Goal: Navigation & Orientation: Find specific page/section

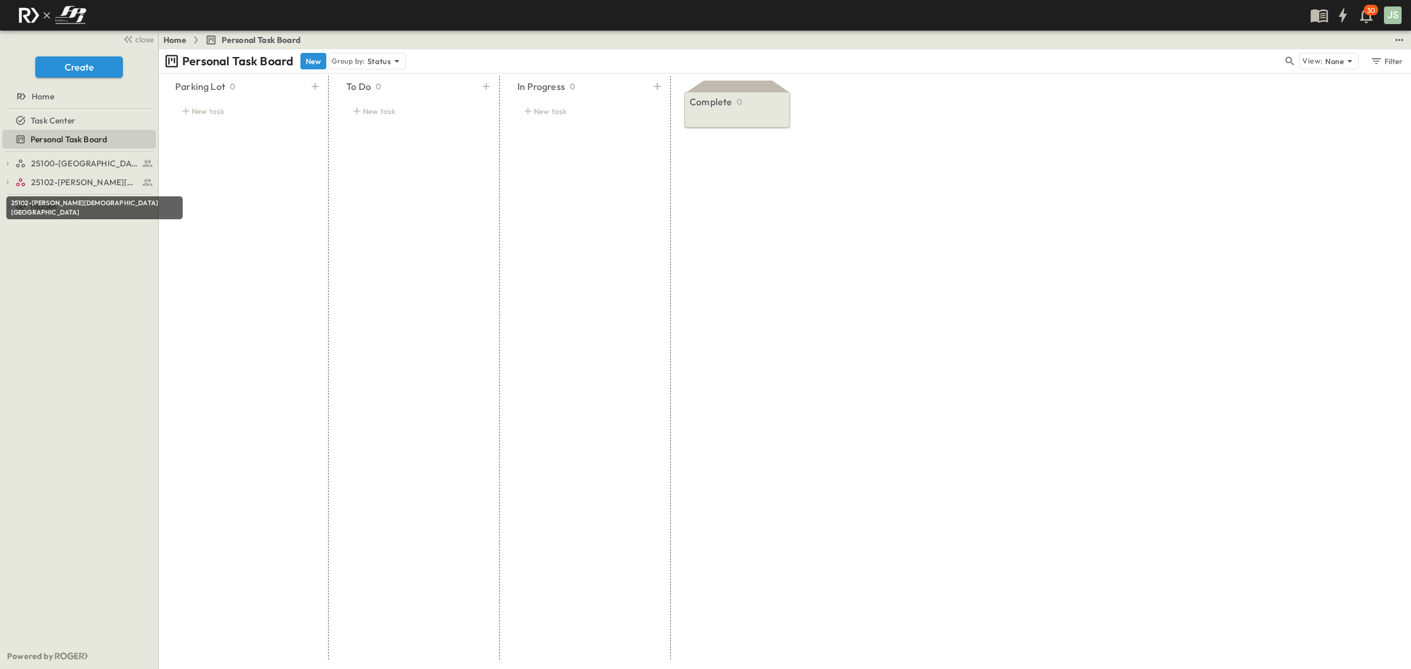
click at [66, 190] on div "25102-[PERSON_NAME][DEMOGRAPHIC_DATA][GEOGRAPHIC_DATA]" at bounding box center [94, 204] width 179 height 32
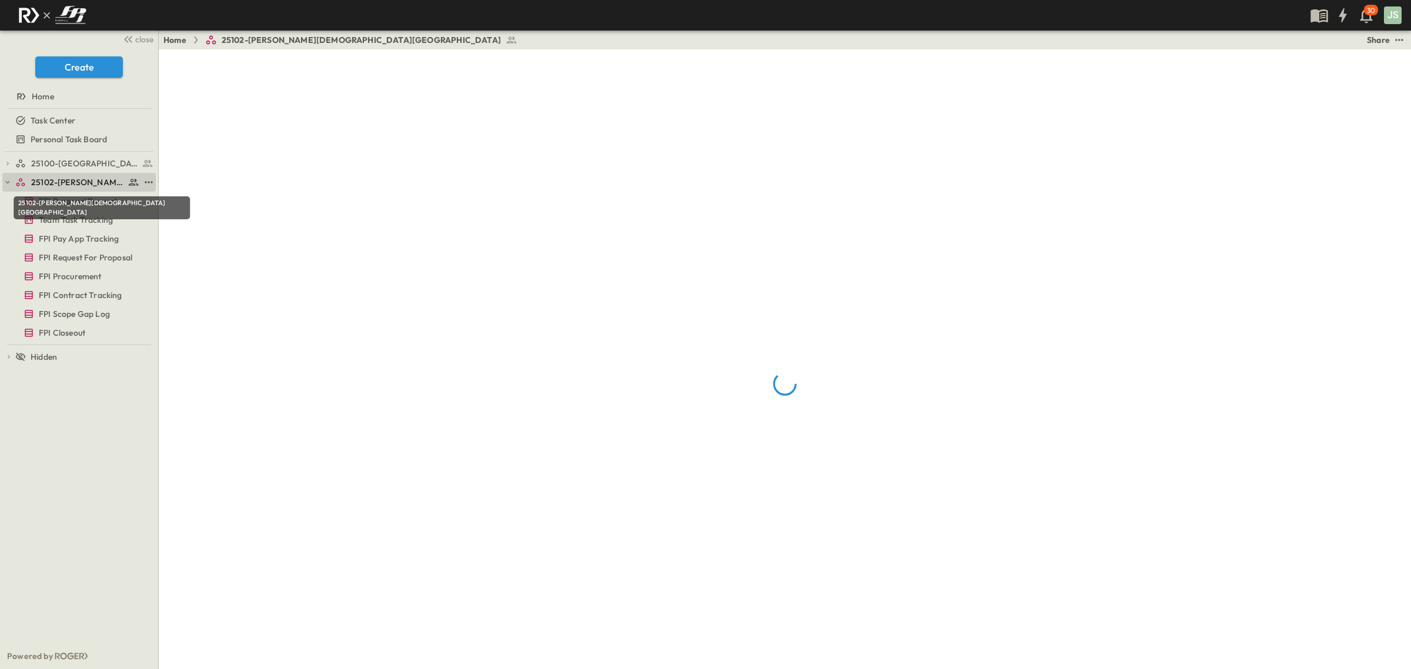
click at [66, 186] on span "25102-[PERSON_NAME][DEMOGRAPHIC_DATA][GEOGRAPHIC_DATA]" at bounding box center [77, 182] width 93 height 12
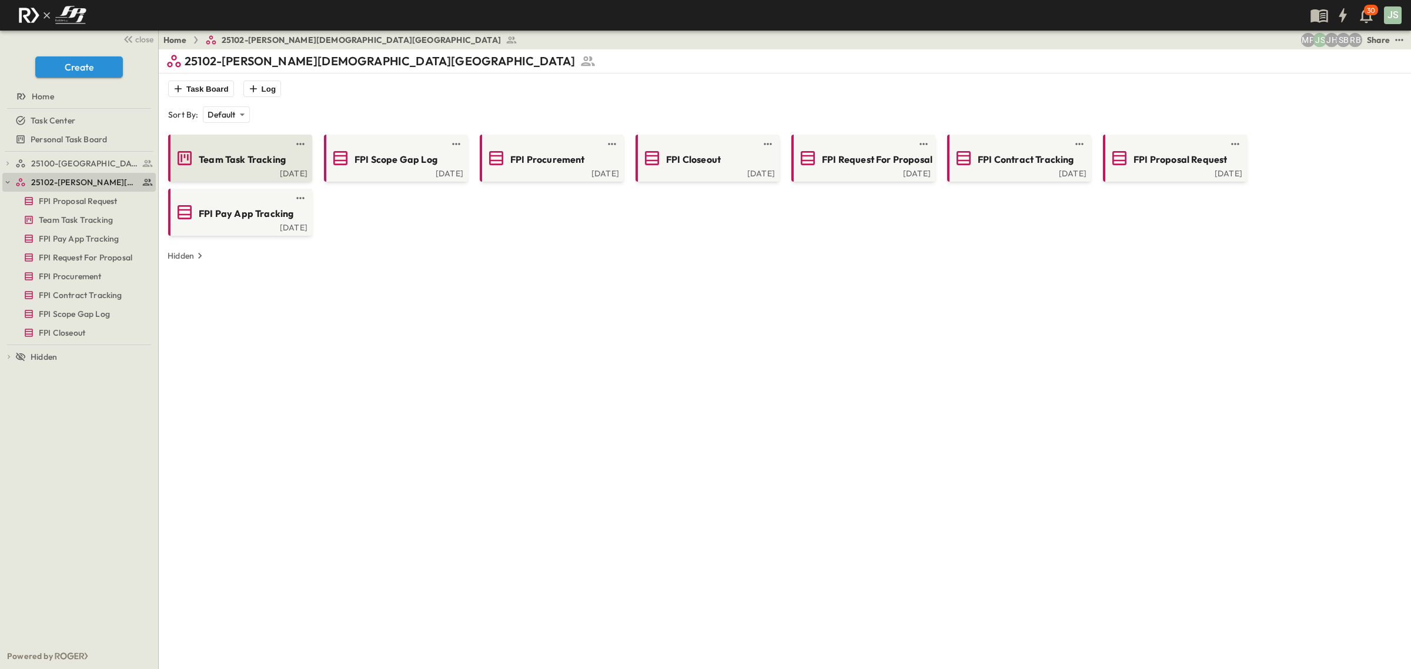
click at [230, 156] on span "Team Task Tracking" at bounding box center [242, 160] width 87 height 14
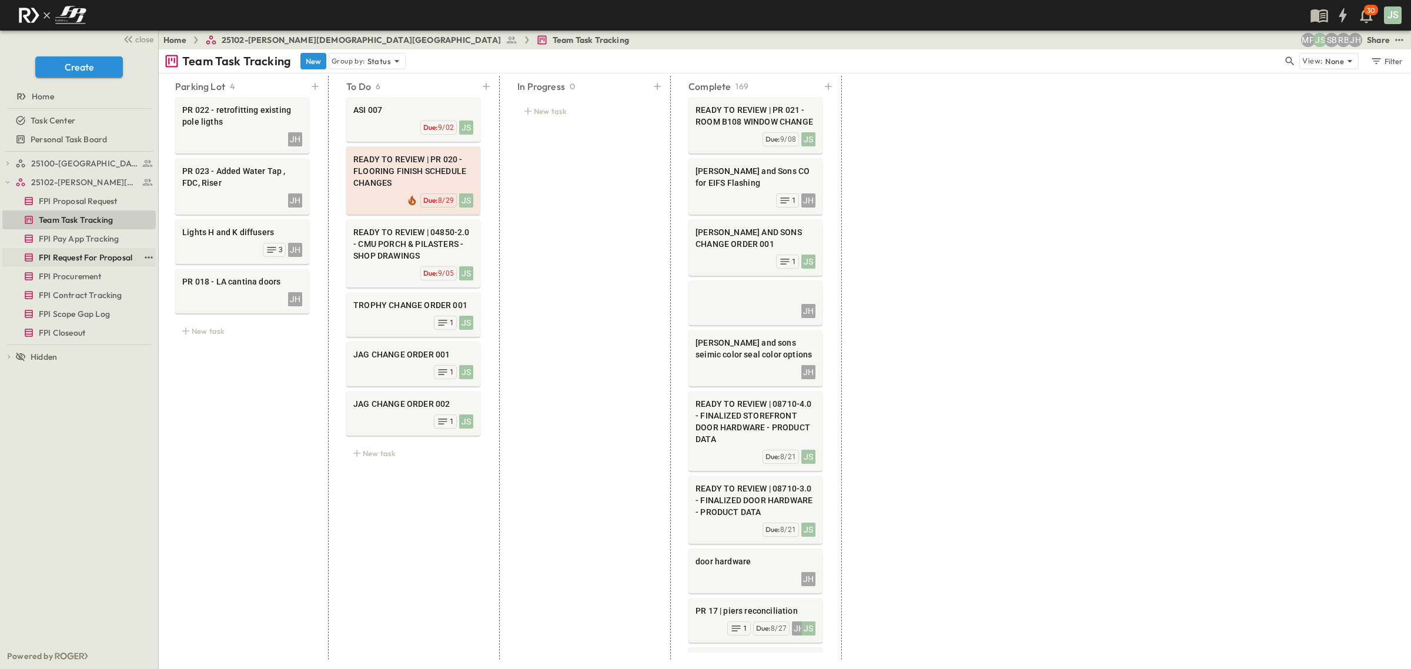
click at [85, 260] on span "FPI Request For Proposal" at bounding box center [85, 258] width 93 height 12
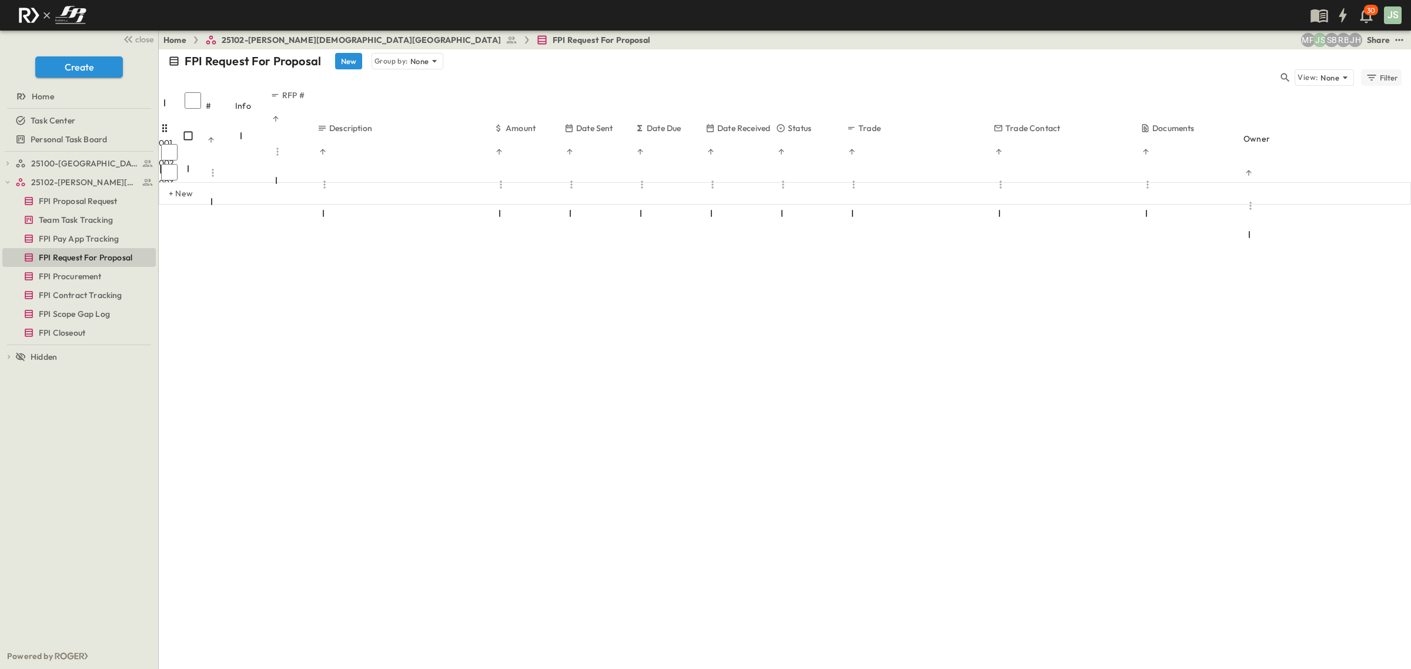
click at [1381, 71] on div "Filter" at bounding box center [1382, 77] width 34 height 13
drag, startPoint x: 1207, startPoint y: 275, endPoint x: 1198, endPoint y: 276, distance: 9.0
click at [1204, 275] on div "FPI Request For Proposal New Group by: None View: None Filter # Info RFP # Desc…" at bounding box center [785, 359] width 1252 height 620
click at [433, 57] on icon at bounding box center [435, 61] width 12 height 12
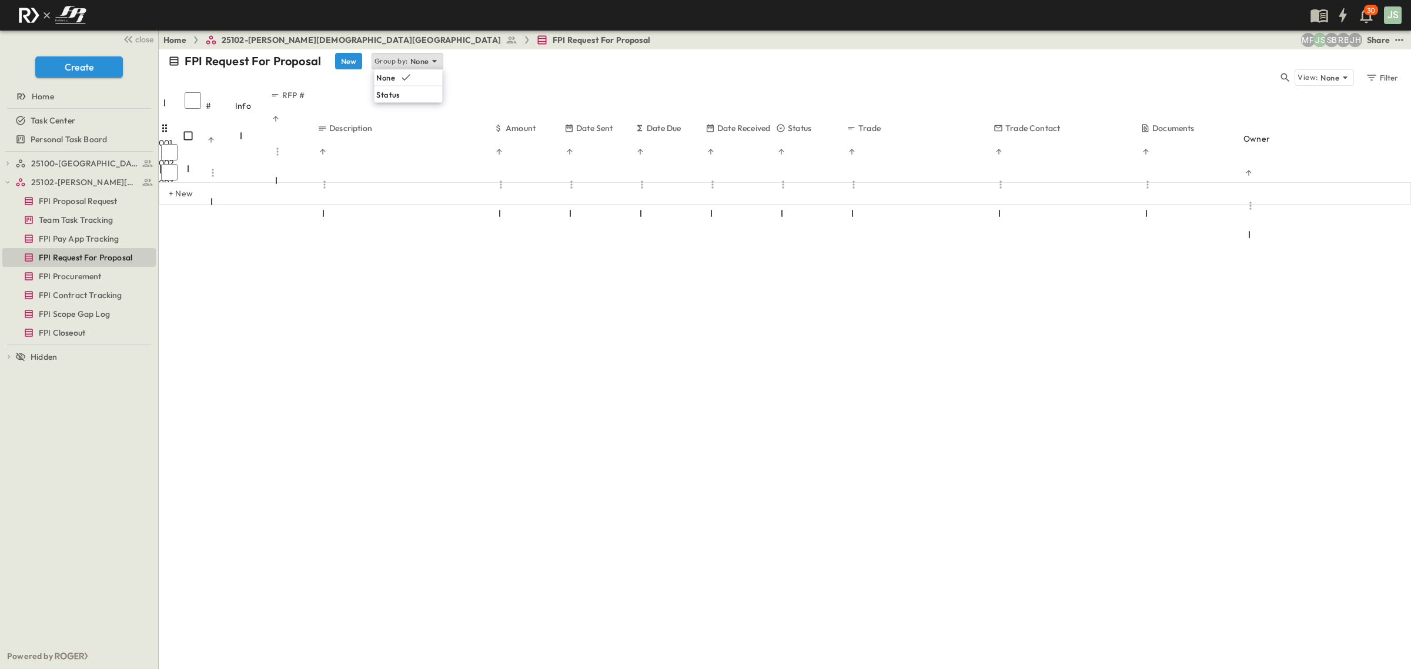
click at [500, 312] on div "FPI Request For Proposal New Group by: None View: None Filter # Info RFP # Desc…" at bounding box center [785, 359] width 1252 height 620
click at [1384, 71] on div "Filter" at bounding box center [1382, 77] width 34 height 13
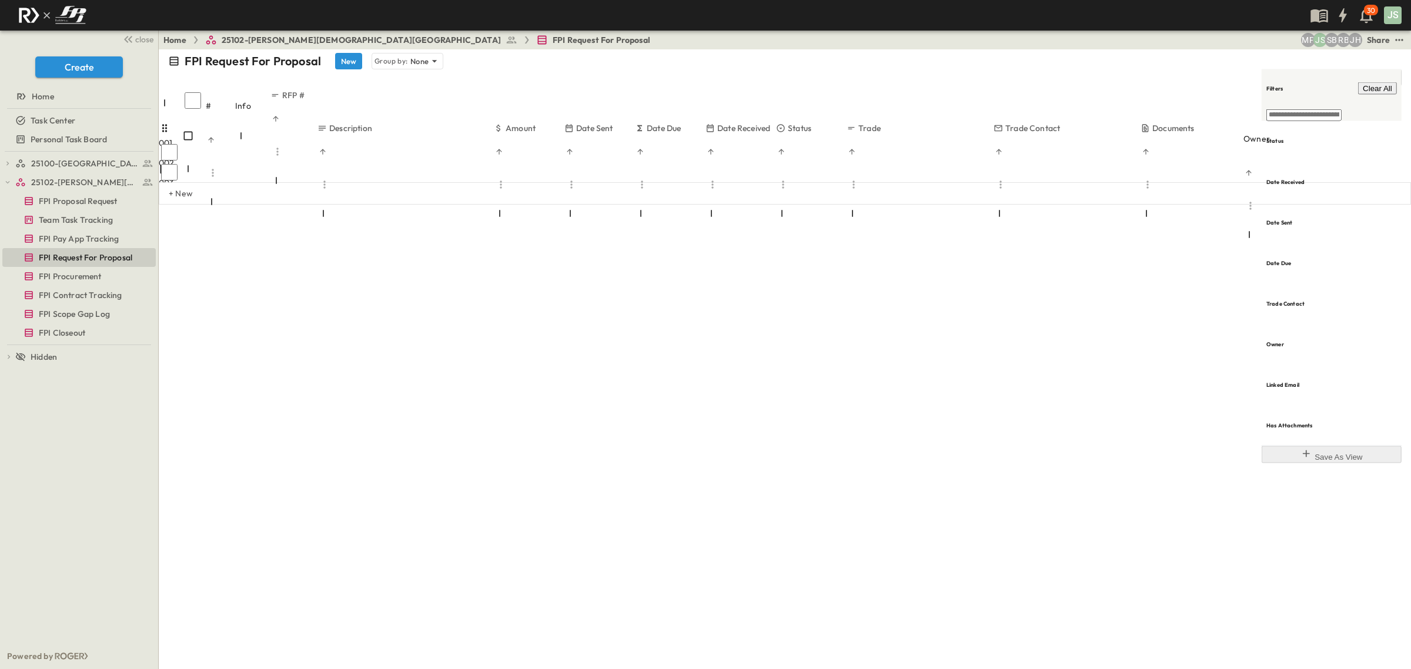
click at [1384, 71] on div "Filter" at bounding box center [1380, 77] width 33 height 13
click at [553, 36] on span "FPI Request For Proposal" at bounding box center [602, 40] width 98 height 12
click at [353, 62] on button "New" at bounding box center [348, 61] width 27 height 16
click at [78, 259] on span "FPI Request For Proposal" at bounding box center [85, 258] width 93 height 12
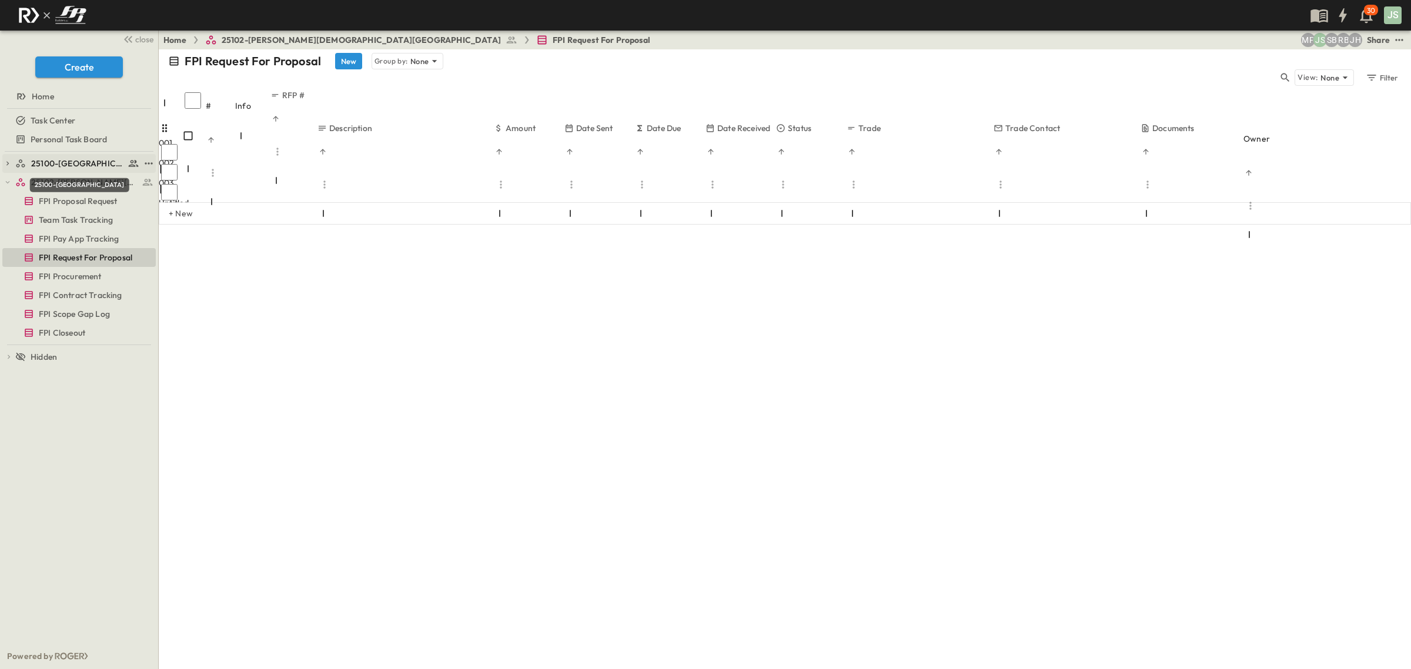
click at [63, 162] on span "25100-[GEOGRAPHIC_DATA]" at bounding box center [77, 164] width 93 height 12
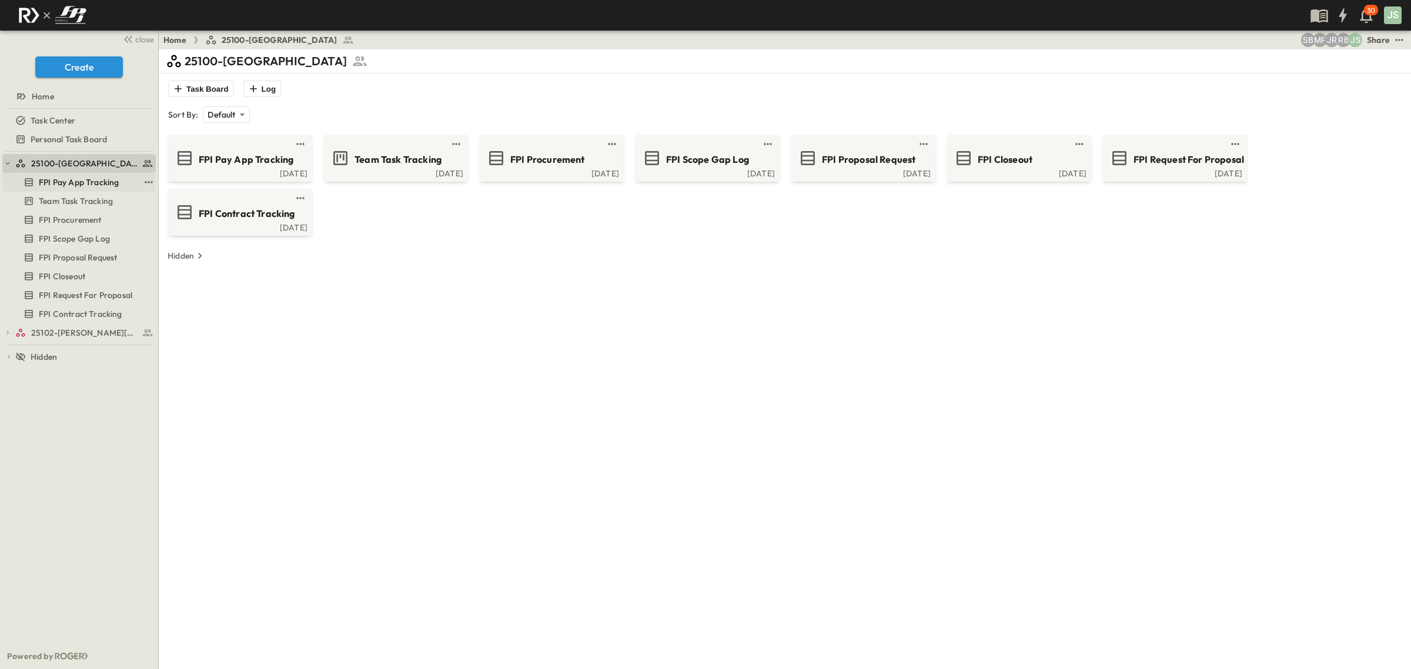
click at [50, 182] on span "FPI Pay App Tracking" at bounding box center [79, 182] width 80 height 12
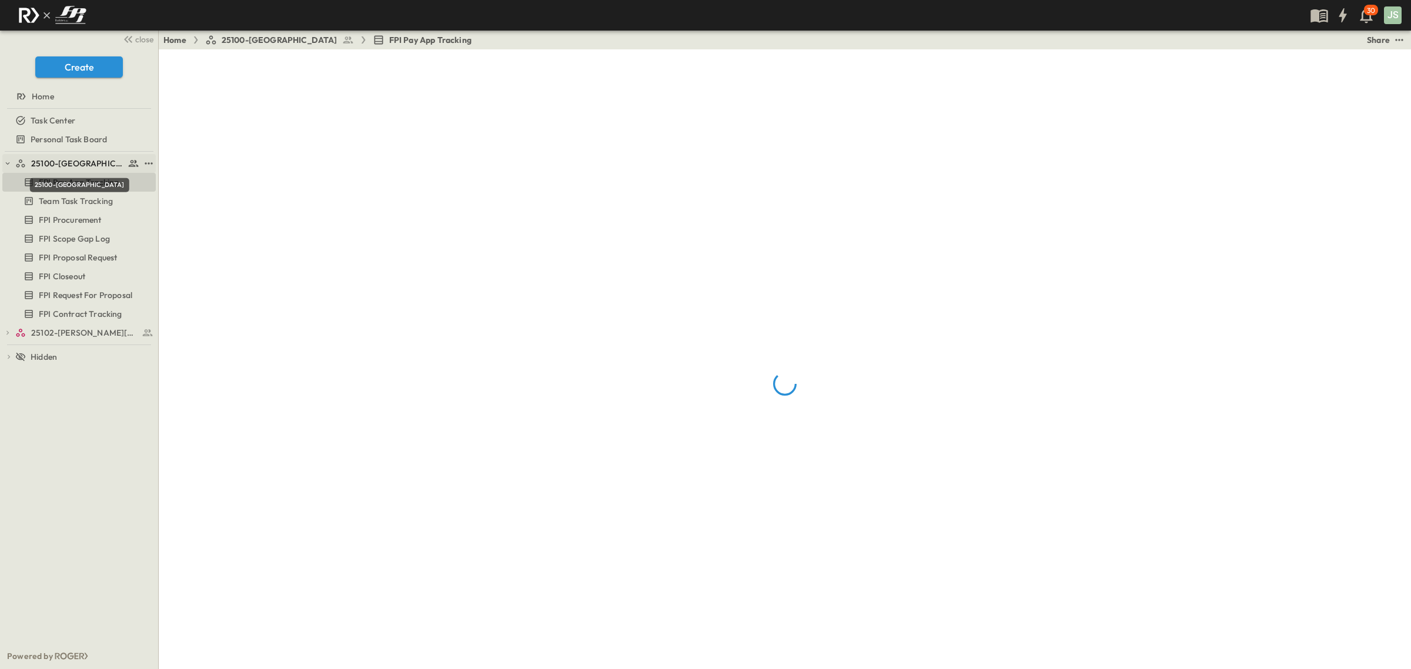
click at [31, 161] on span "25100-[GEOGRAPHIC_DATA]" at bounding box center [77, 164] width 93 height 12
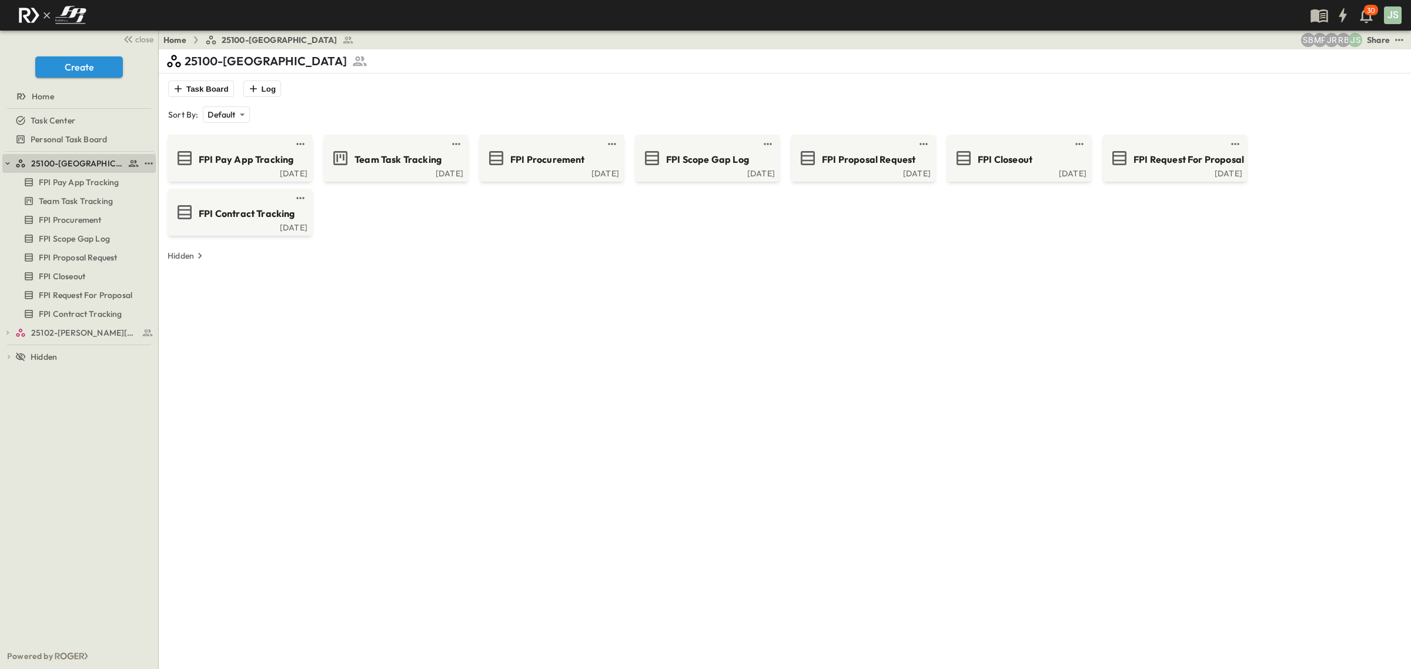
click at [2, 160] on button "button" at bounding box center [7, 163] width 11 height 11
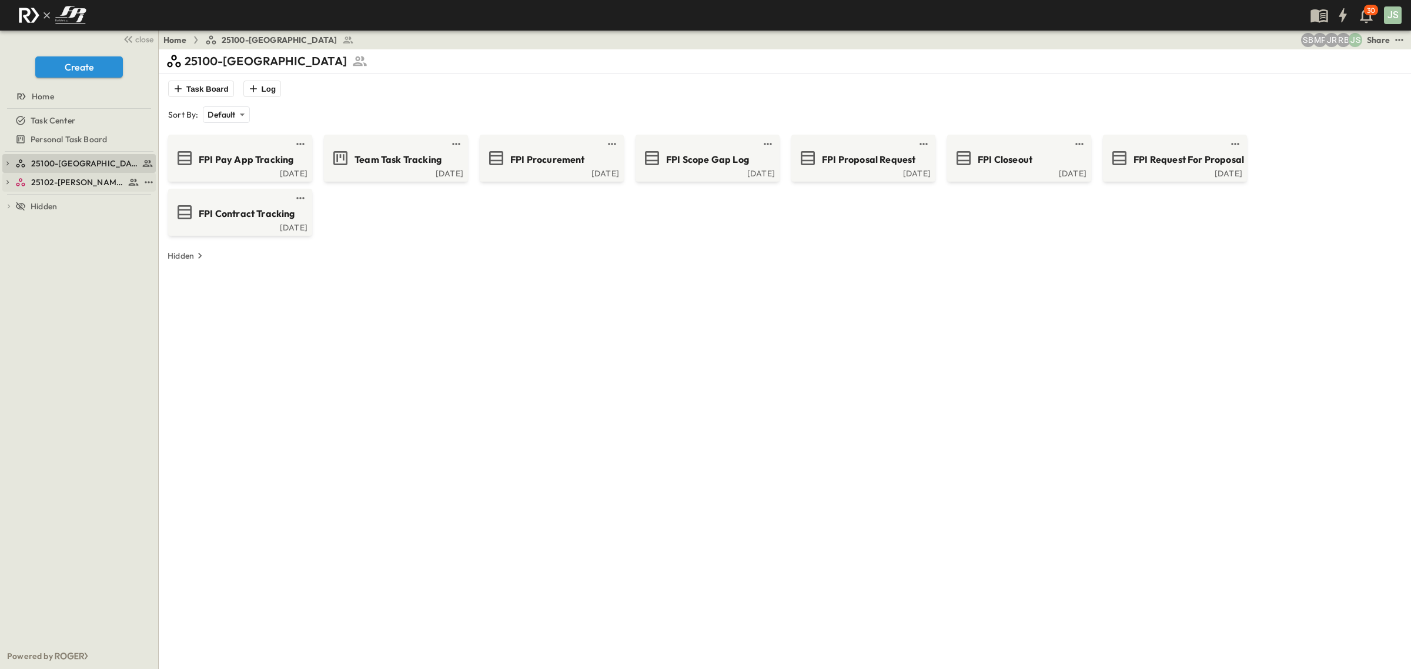
click at [29, 185] on div "25102-[PERSON_NAME][DEMOGRAPHIC_DATA][GEOGRAPHIC_DATA]" at bounding box center [77, 182] width 124 height 12
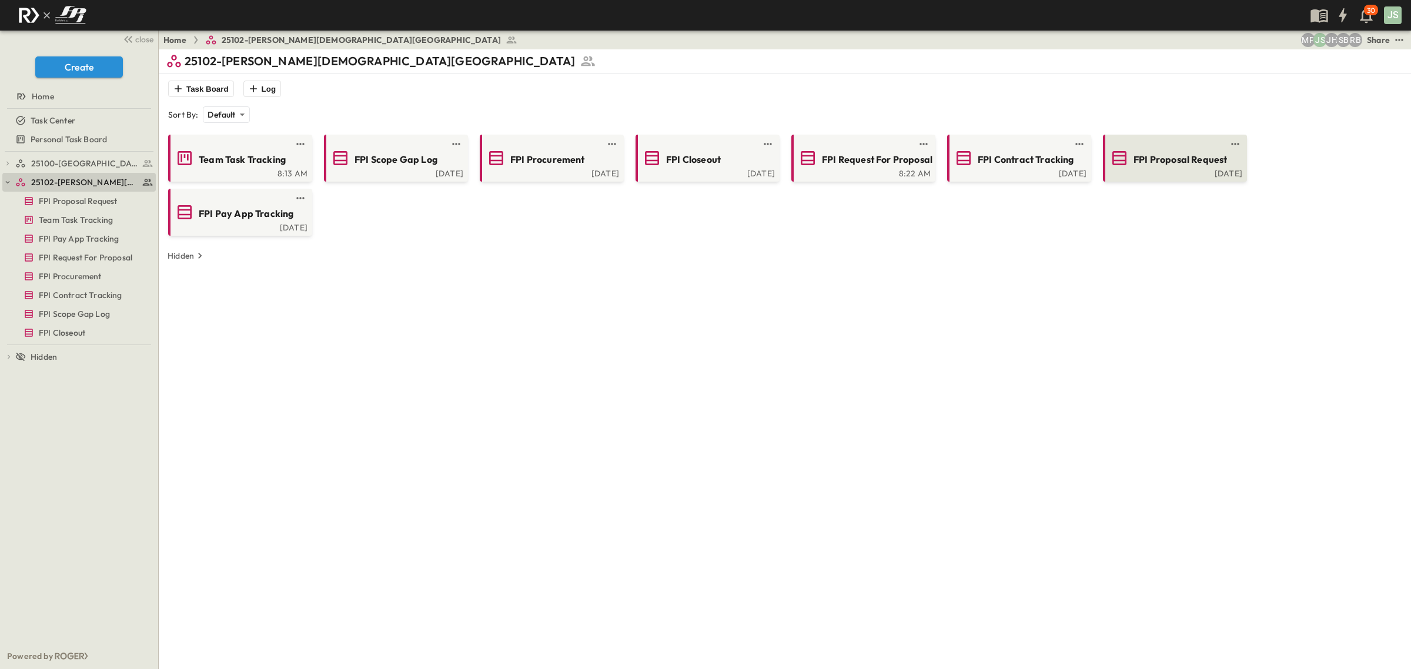
click at [1192, 171] on div "[DATE]" at bounding box center [1173, 172] width 137 height 9
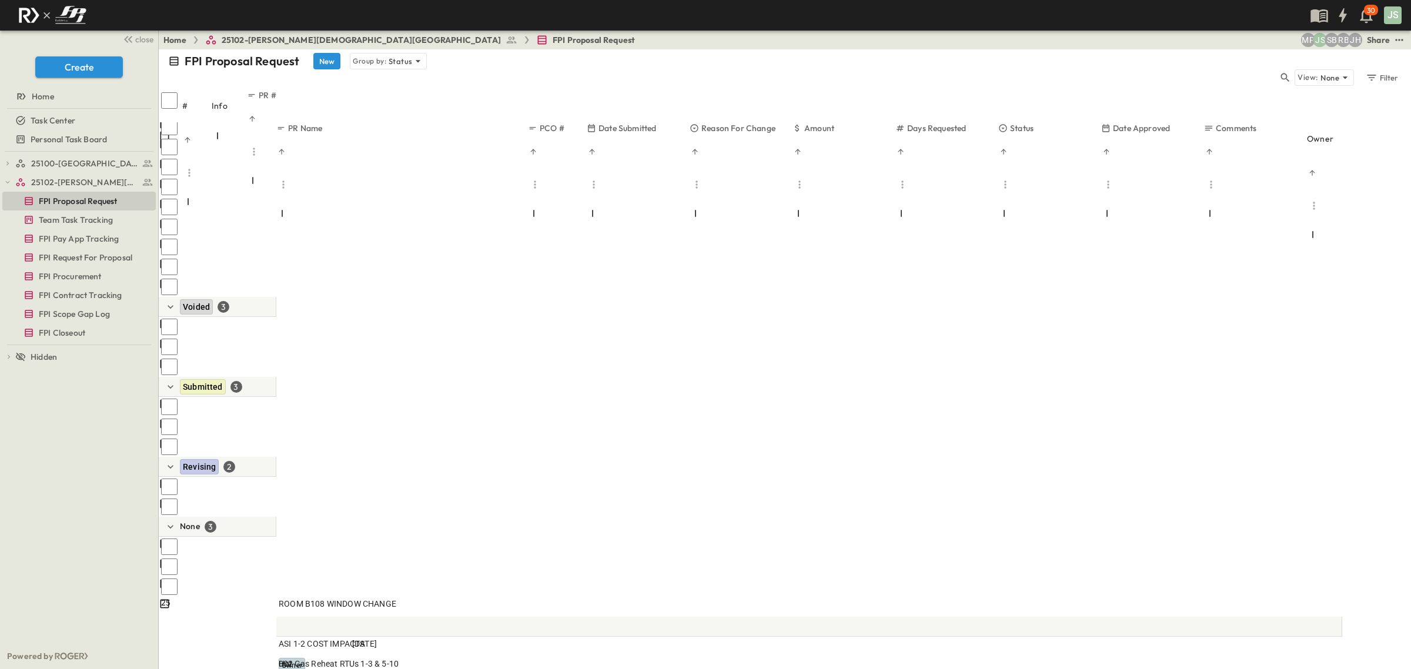
scroll to position [147, 0]
click at [73, 163] on span "25100-[GEOGRAPHIC_DATA]" at bounding box center [77, 164] width 93 height 12
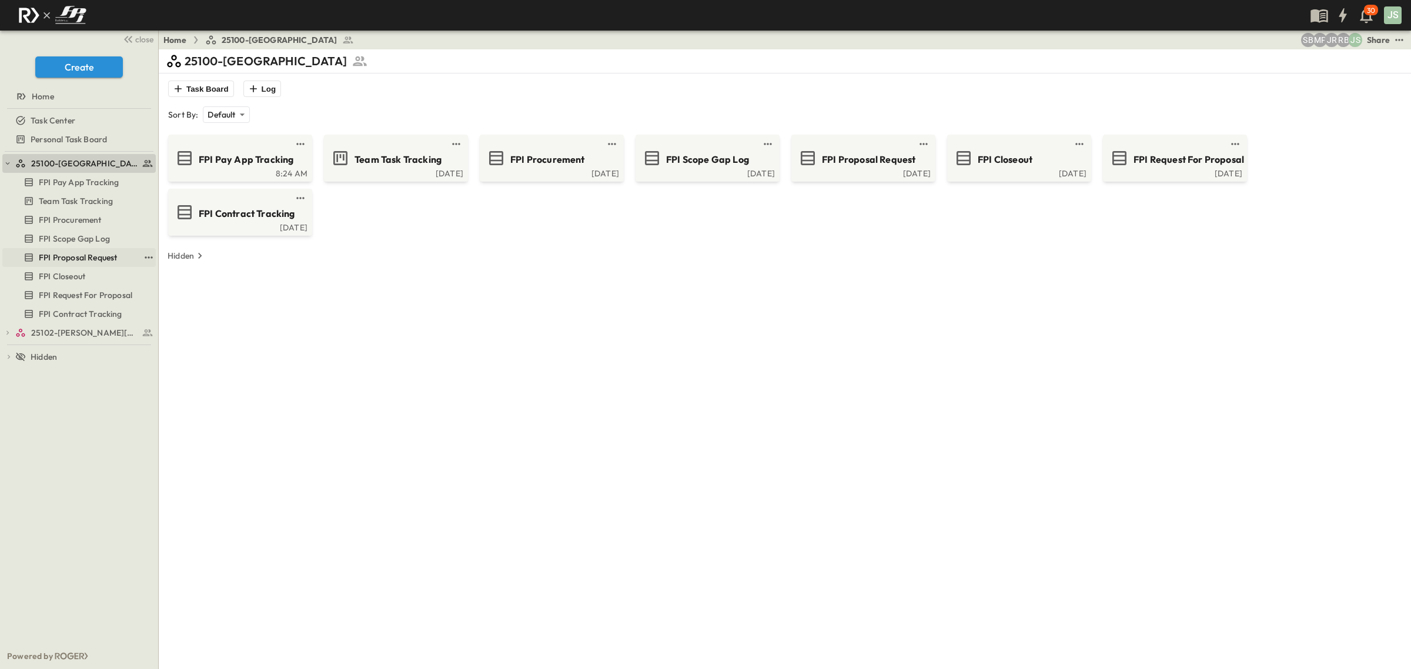
click at [90, 260] on span "FPI Proposal Request" at bounding box center [78, 258] width 78 height 12
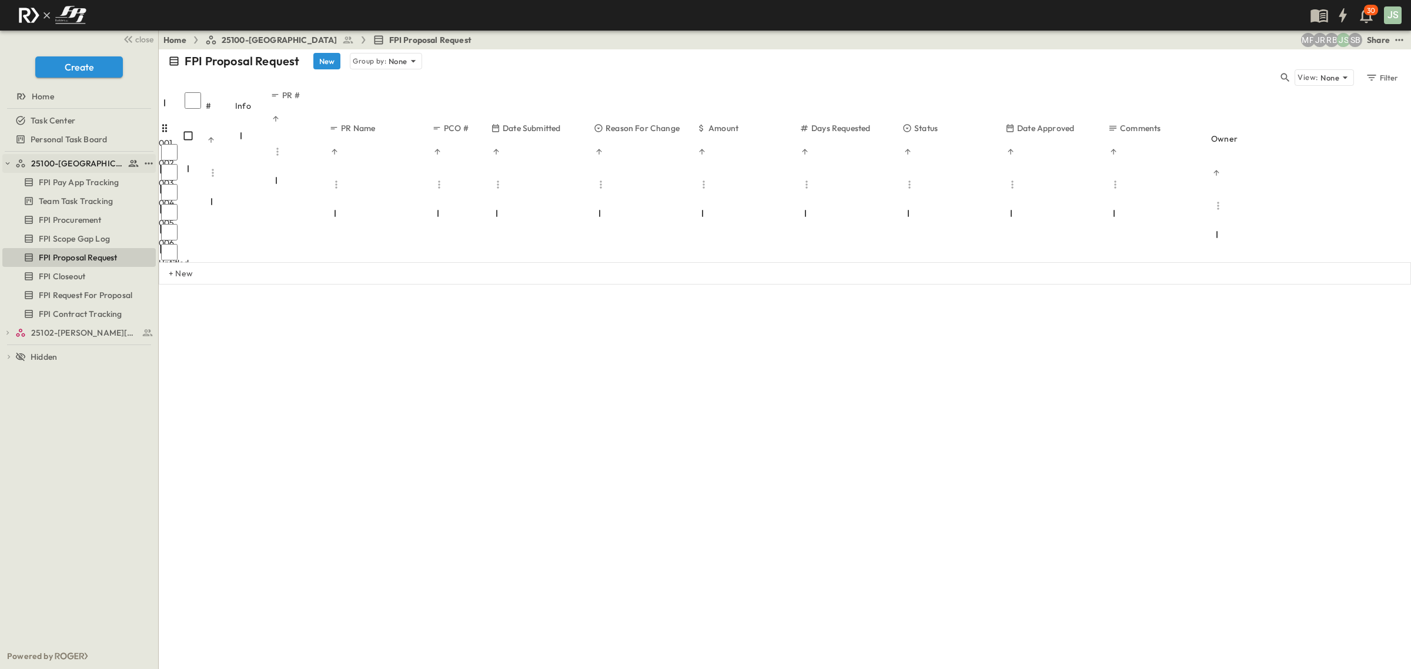
click at [10, 168] on button "button" at bounding box center [7, 163] width 11 height 11
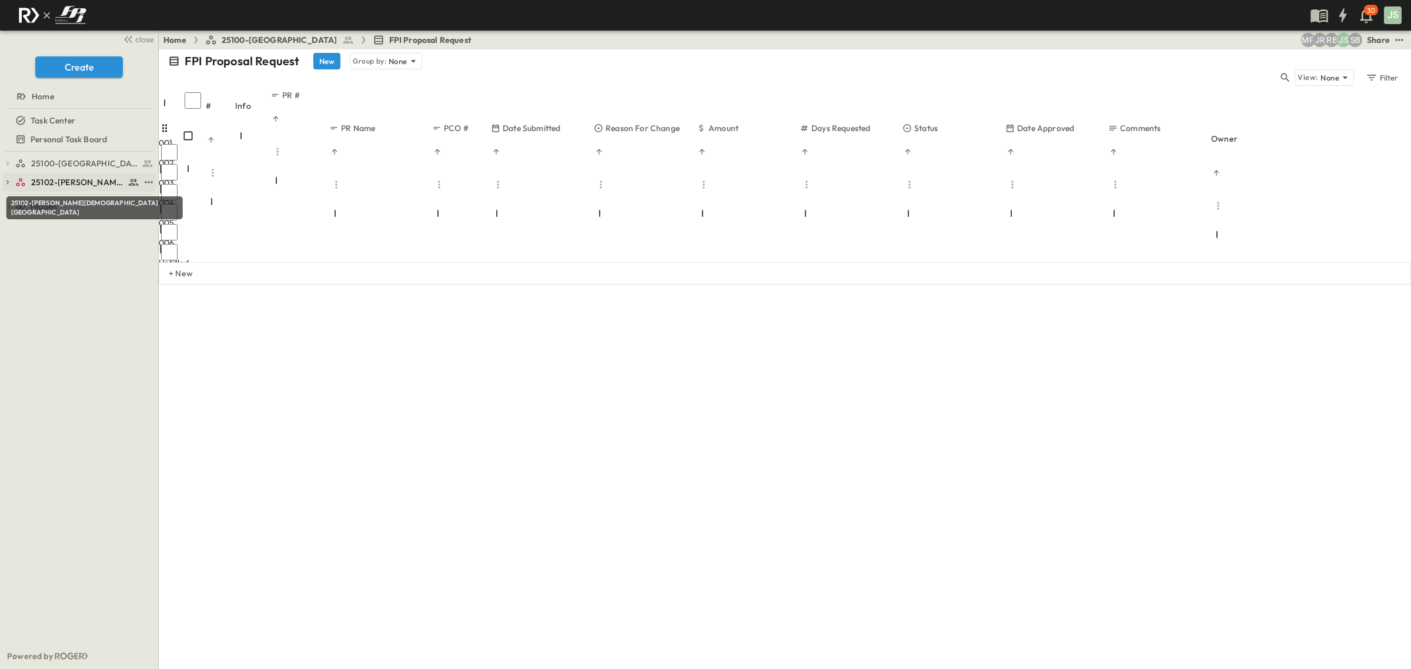
click at [74, 185] on span "25102-[PERSON_NAME][DEMOGRAPHIC_DATA][GEOGRAPHIC_DATA]" at bounding box center [77, 182] width 93 height 12
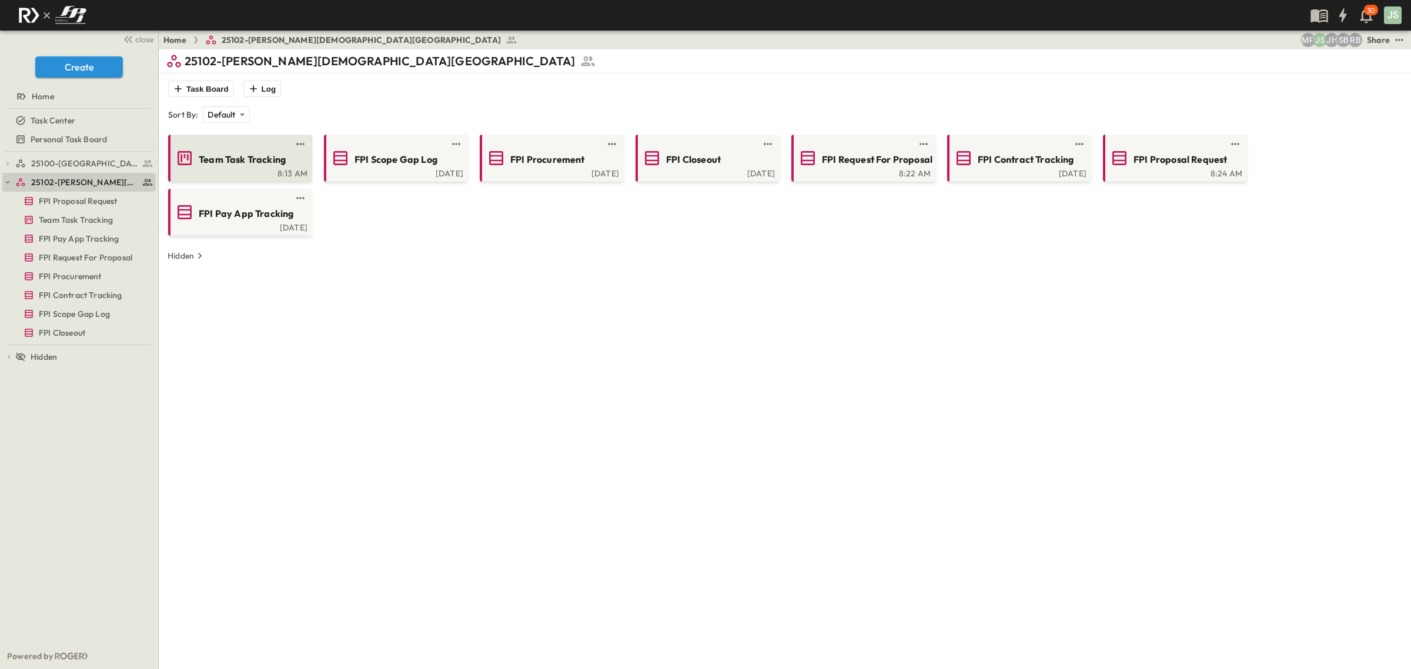
click at [253, 153] on span "Team Task Tracking" at bounding box center [242, 160] width 87 height 14
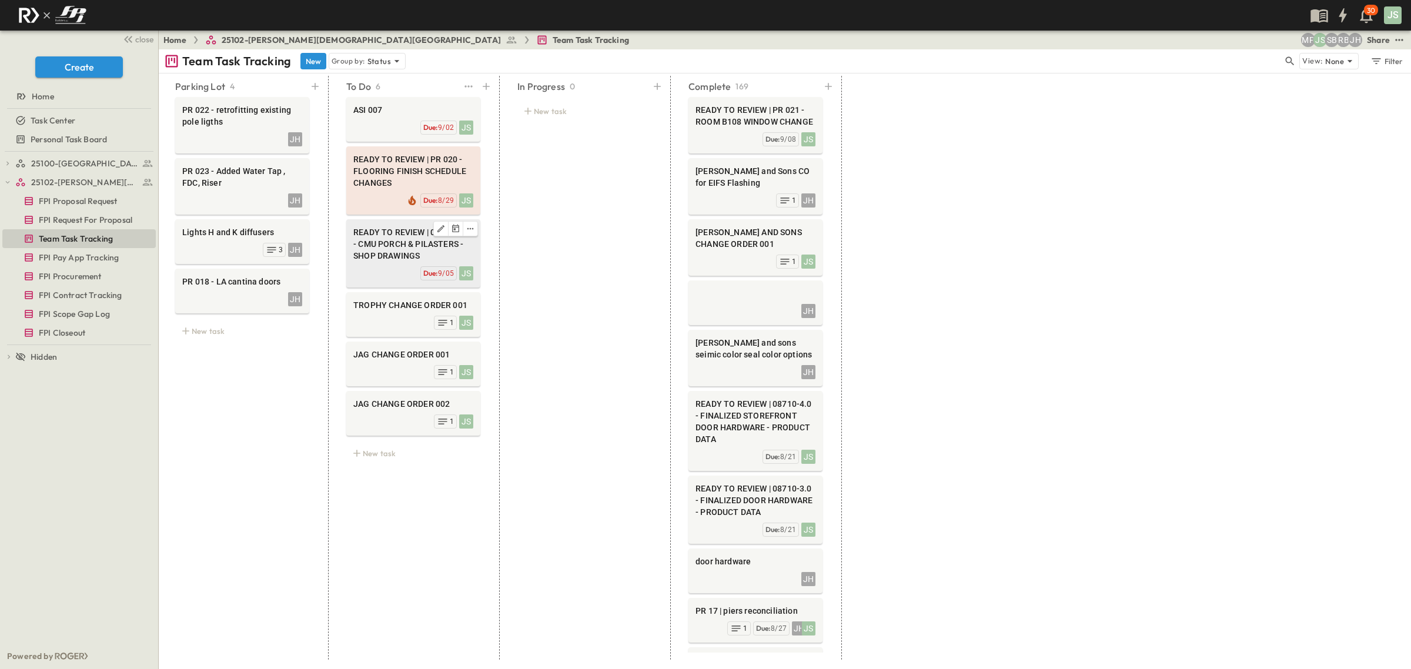
click at [381, 246] on span "READY TO REVIEW | 04850-2.0 - CMU PORCH & PILASTERS - SHOP DRAWINGS" at bounding box center [413, 243] width 120 height 35
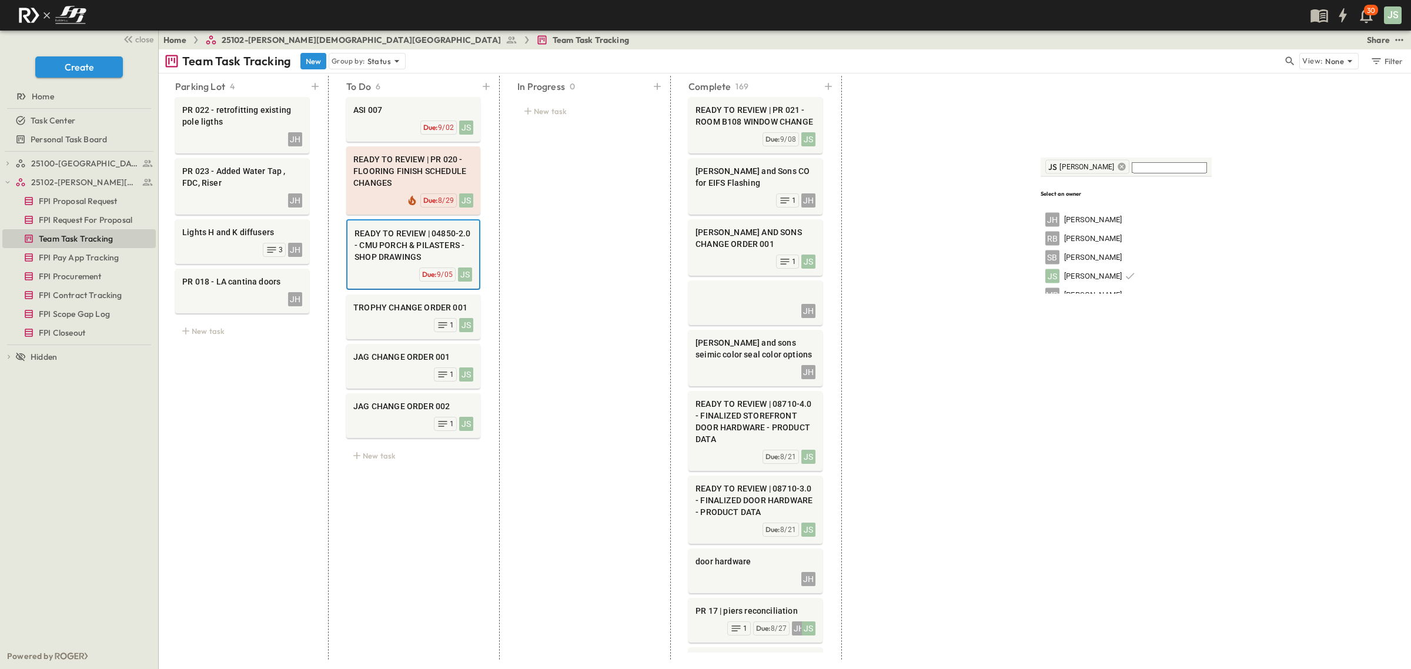
click at [1117, 168] on icon at bounding box center [1121, 166] width 9 height 9
click at [1094, 214] on span "[PERSON_NAME]" at bounding box center [1093, 219] width 58 height 11
drag, startPoint x: 1073, startPoint y: 457, endPoint x: 1072, endPoint y: 436, distance: 21.2
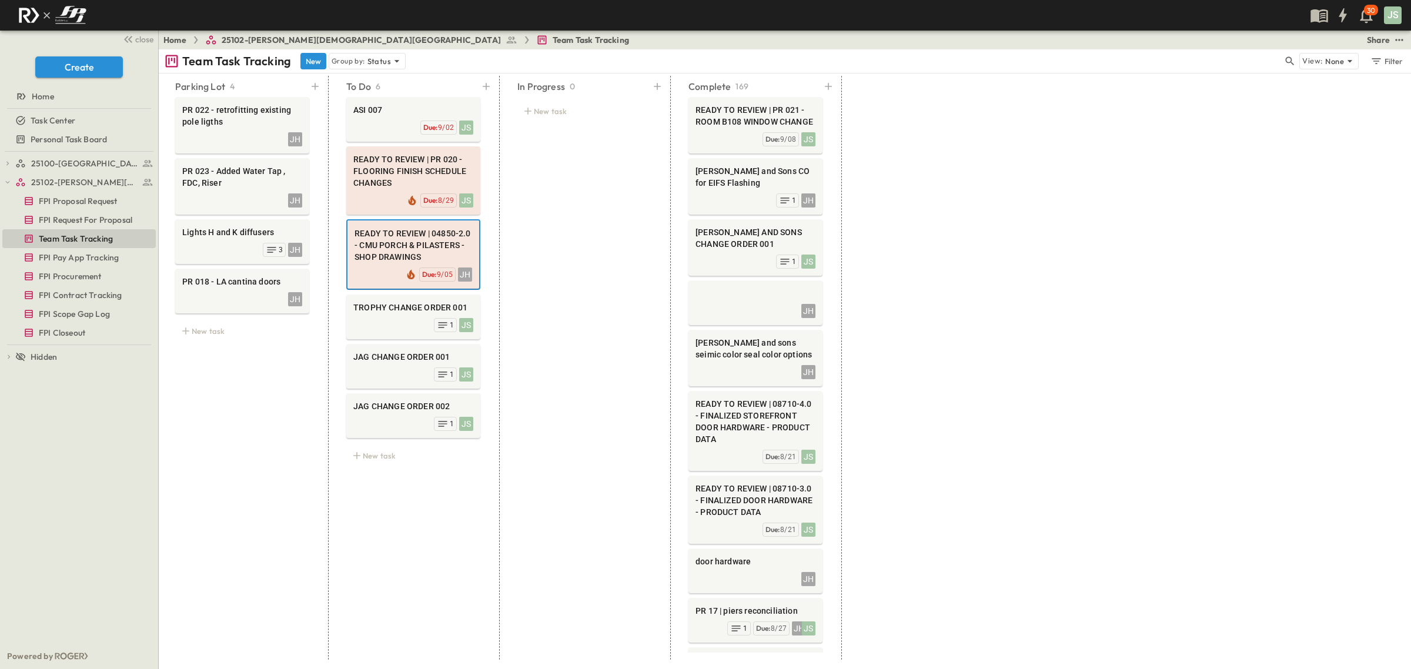
click at [964, 315] on div "Parking Lot 4 PR 022 - retrofitting existing pole ligths JH PR 023 - Added Wate…" at bounding box center [785, 371] width 1252 height 596
click at [58, 165] on span "25100-[GEOGRAPHIC_DATA]" at bounding box center [77, 164] width 93 height 12
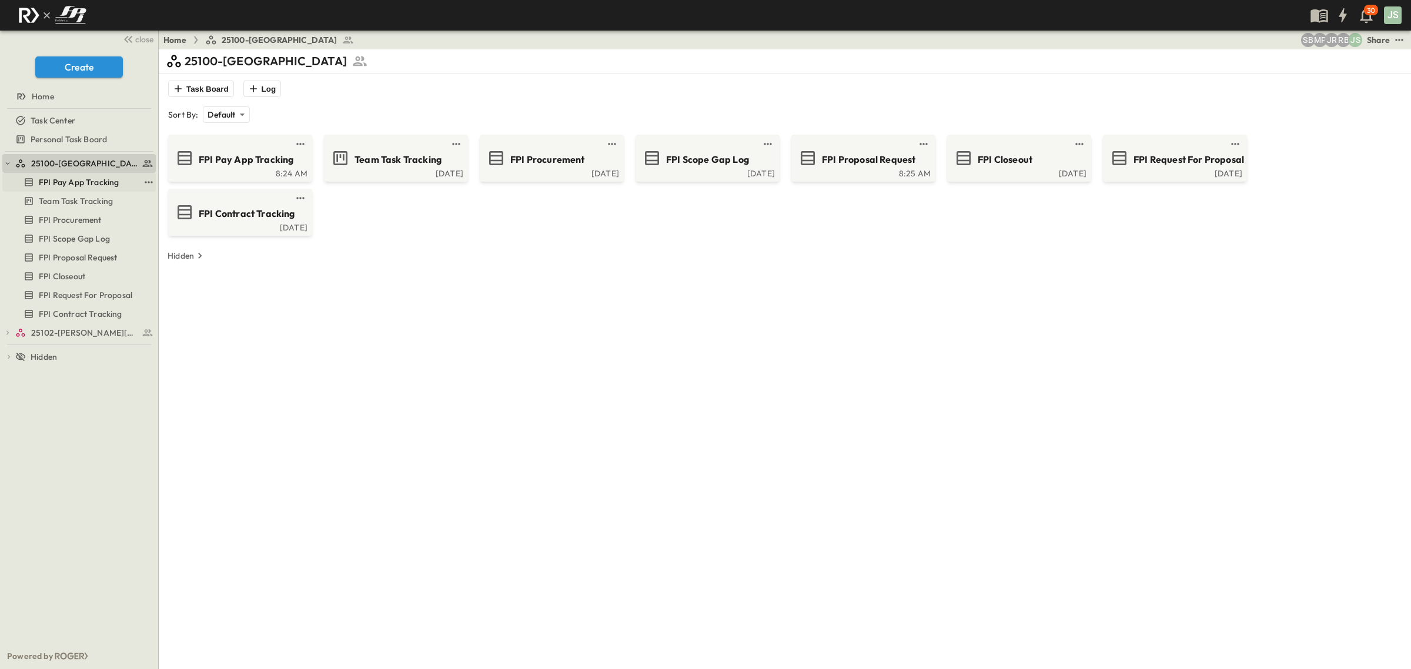
click at [78, 186] on span "FPI Pay App Tracking" at bounding box center [79, 182] width 80 height 12
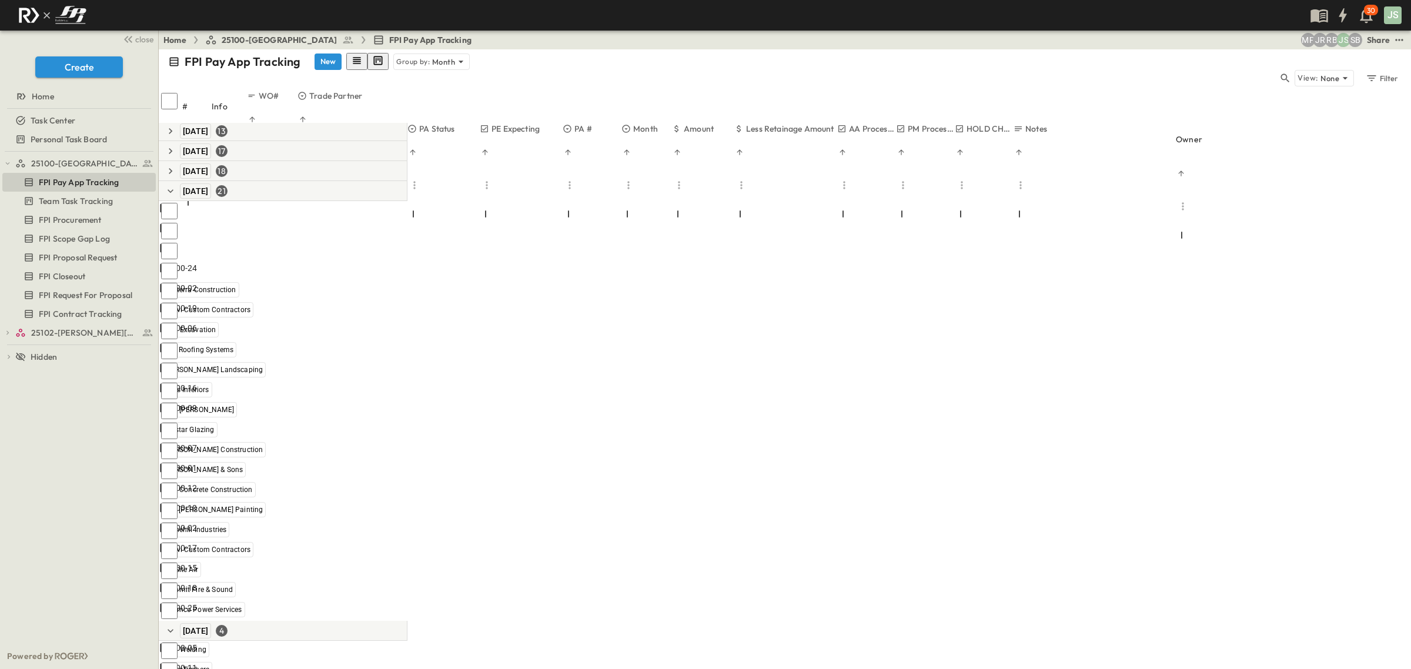
scroll to position [107, 0]
